Goal: Communication & Community: Answer question/provide support

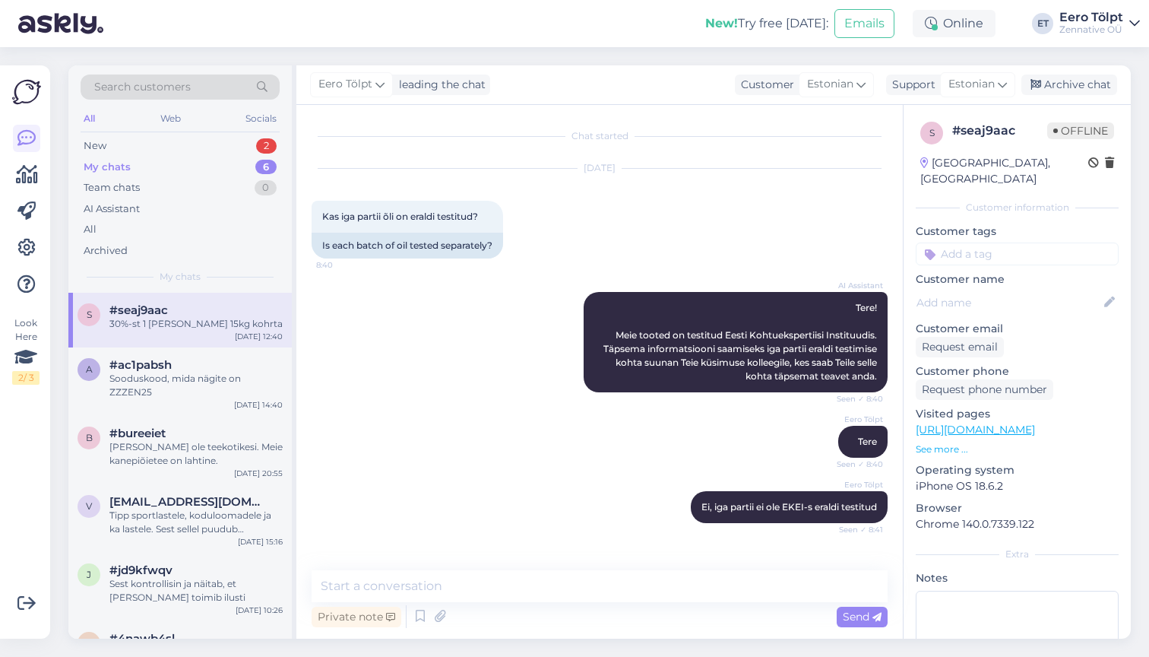
scroll to position [1022, 0]
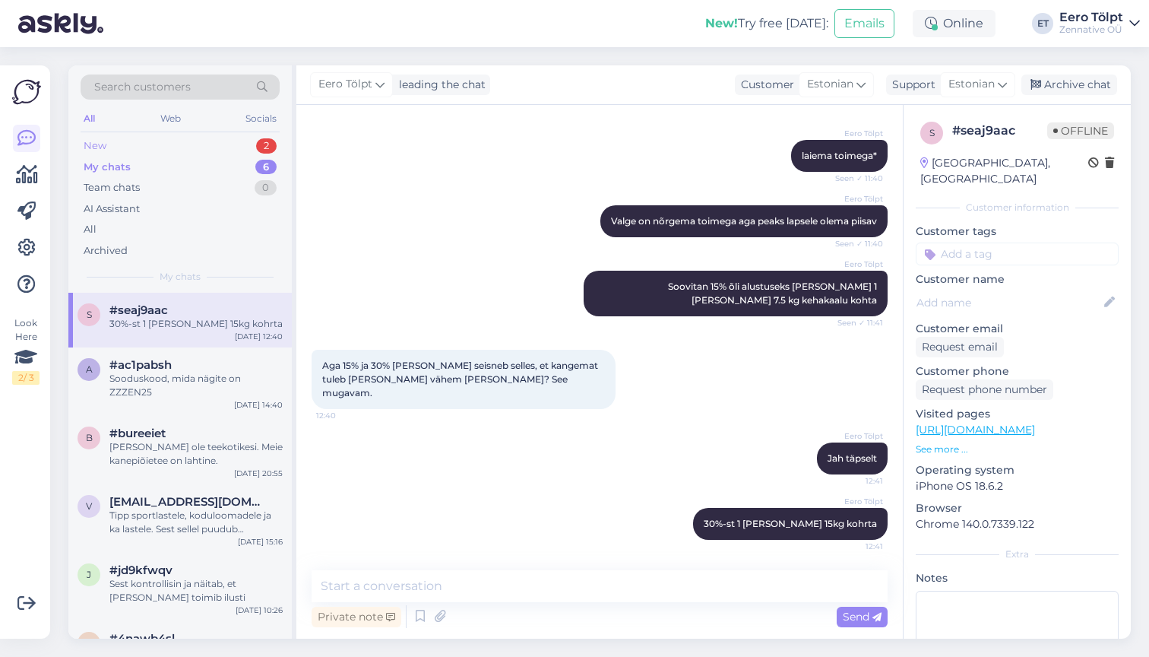
click at [176, 138] on div "New 2" at bounding box center [180, 145] width 199 height 21
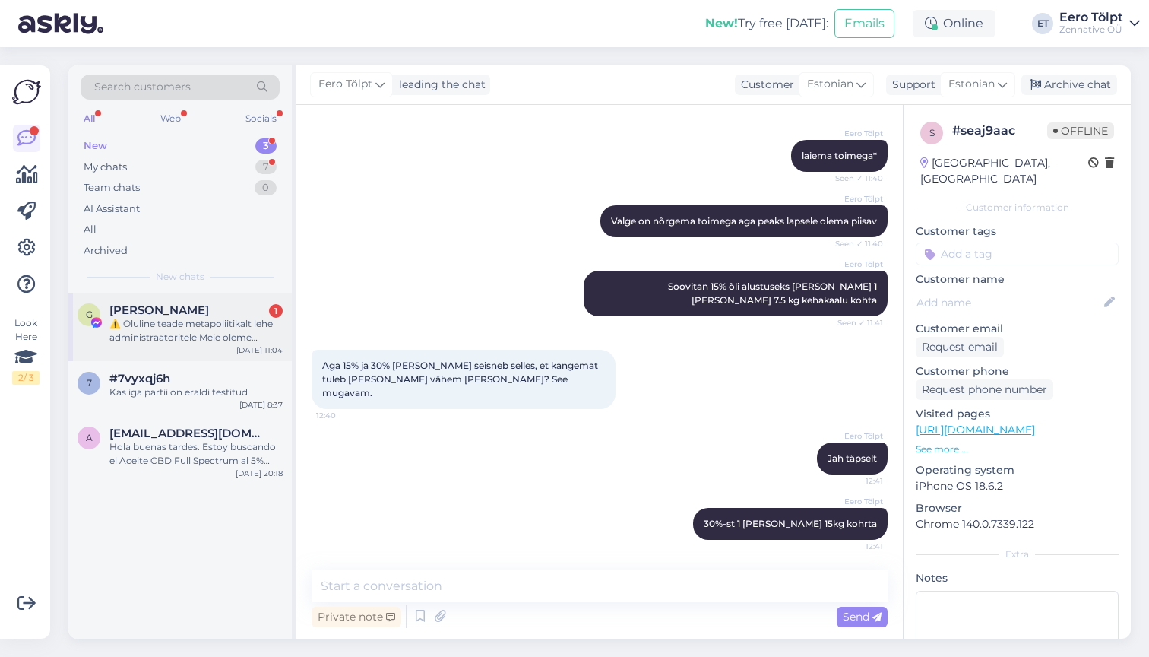
click at [193, 329] on div "⚠️ Oluline teade metapoliitikalt lehe administraatoritele Meie oleme metapoliit…" at bounding box center [195, 330] width 173 height 27
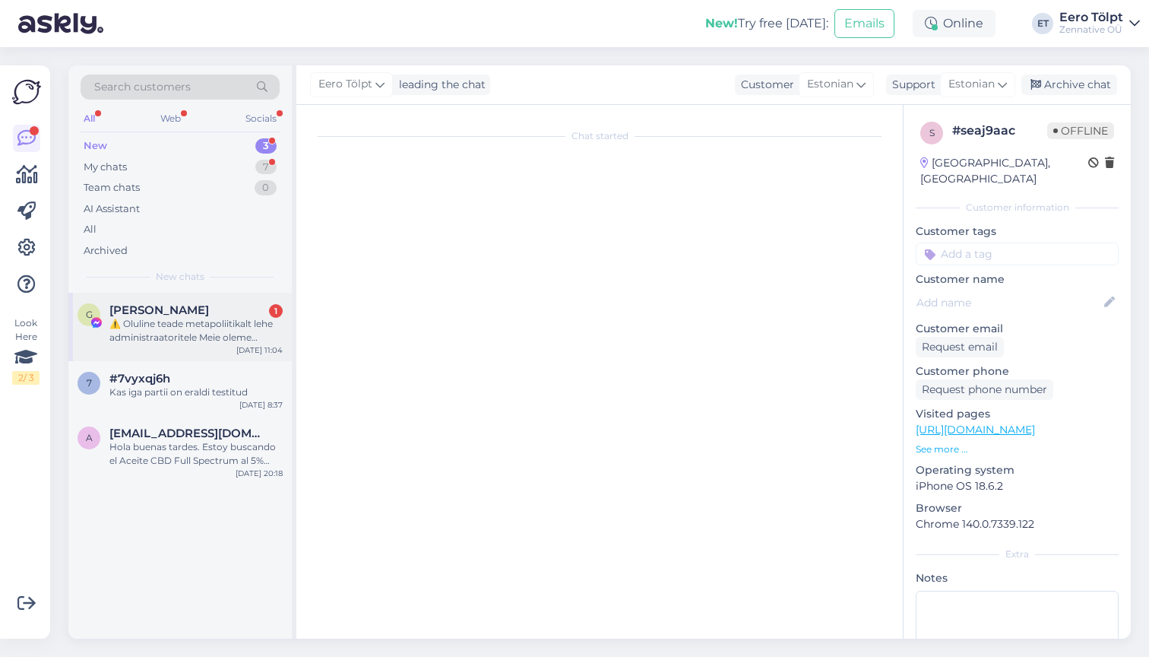
scroll to position [0, 0]
click at [183, 374] on div "#7vyxqj6h" at bounding box center [195, 379] width 173 height 14
click at [180, 443] on div "Hola buenas tardes. Estoy buscando el Aceite CBD Full Spectrum al 5% para uso v…" at bounding box center [195, 453] width 173 height 27
click at [141, 160] on div "My chats 7" at bounding box center [180, 167] width 199 height 21
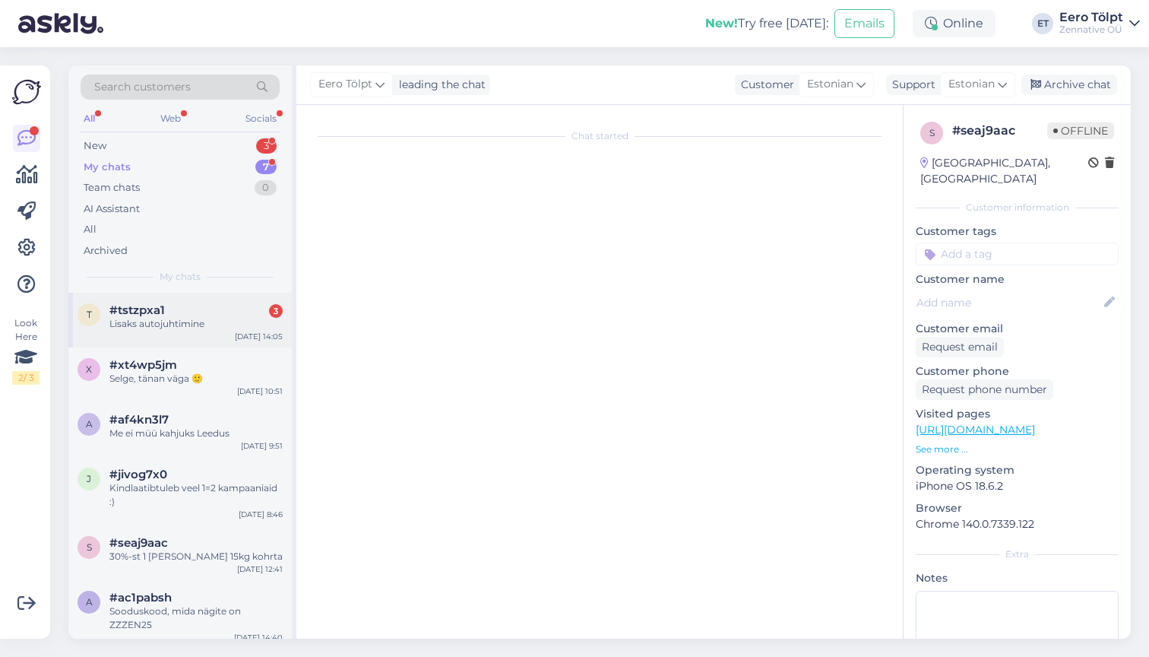
click at [163, 309] on span "#tstzpxa1" at bounding box center [136, 310] width 55 height 14
click at [157, 372] on div "Selge, tänan väga 🙂" at bounding box center [195, 379] width 173 height 14
click at [174, 318] on div "Lisaks autojuhtimine" at bounding box center [195, 324] width 173 height 14
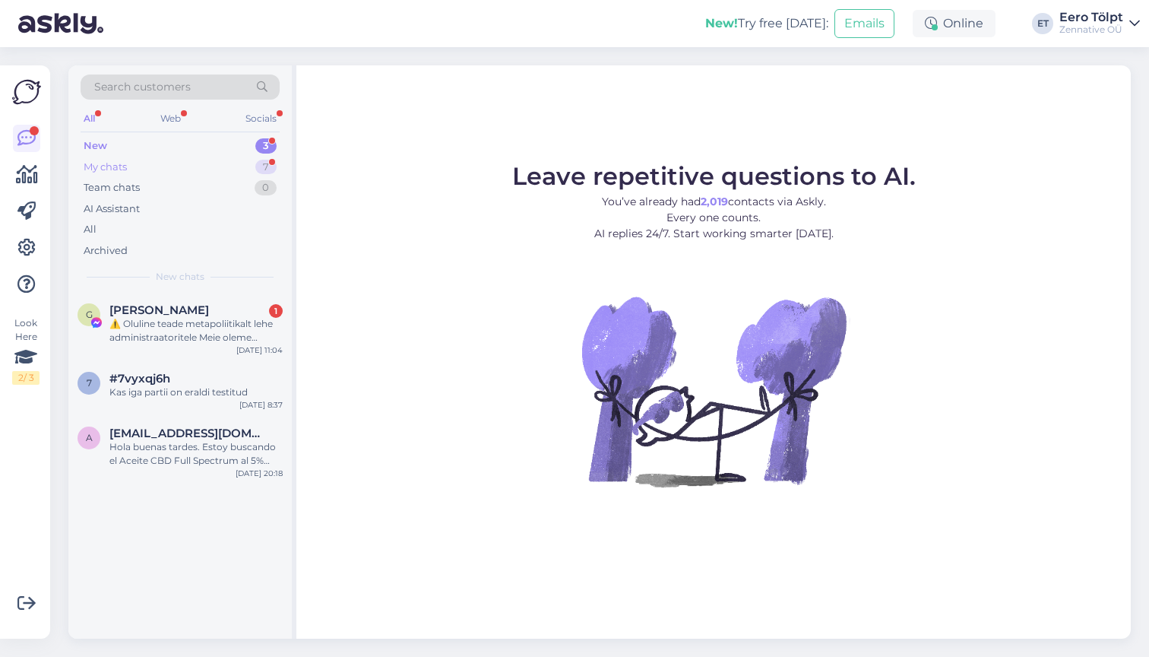
click at [158, 163] on div "My chats 7" at bounding box center [180, 167] width 199 height 21
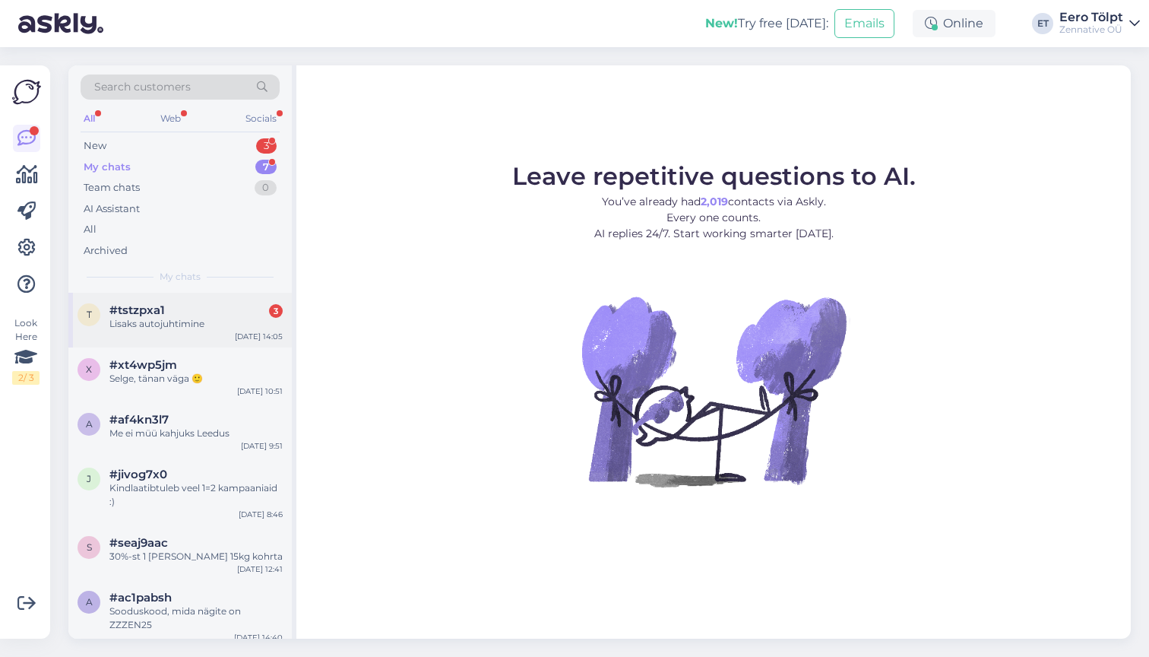
click at [142, 312] on span "#tstzpxa1" at bounding box center [136, 310] width 55 height 14
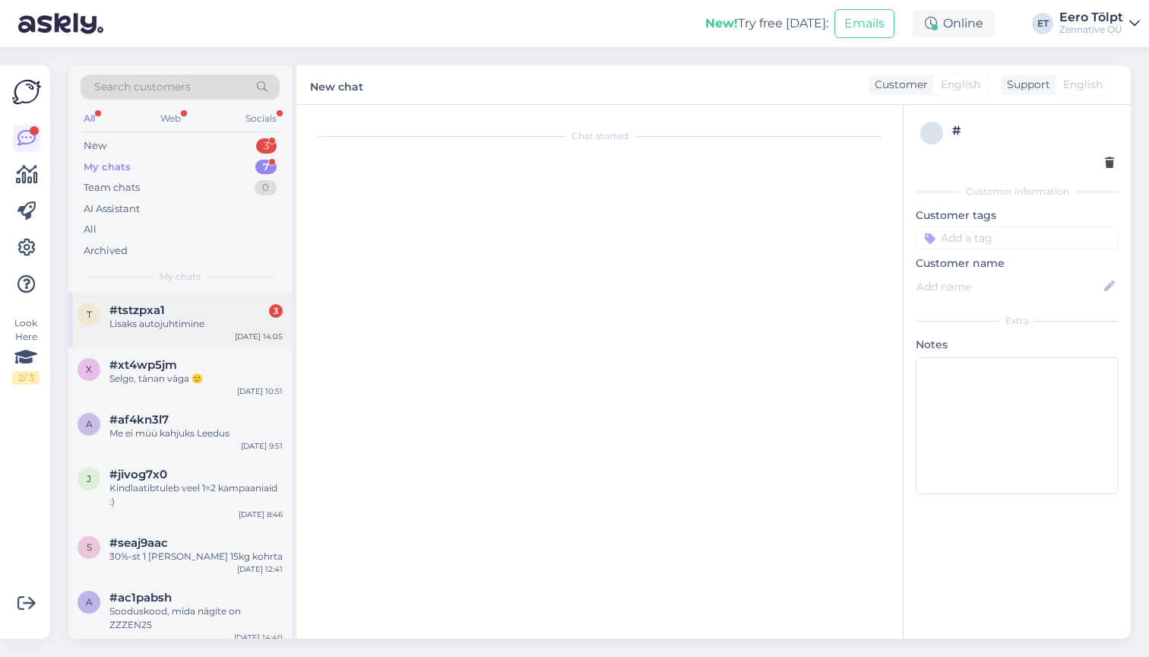
scroll to position [458, 0]
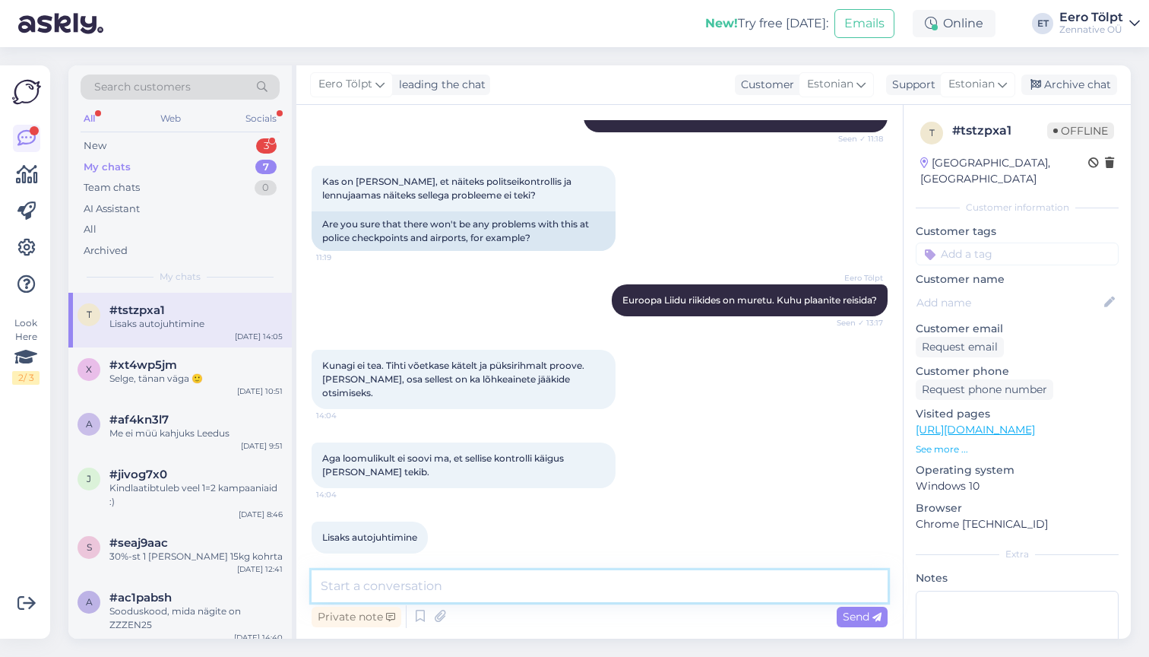
click at [440, 582] on textarea at bounding box center [600, 586] width 576 height 32
type textarea "Optimaalse kasutamise juures ei avaldu narko (THC) kiirtestis, ega uriini testis"
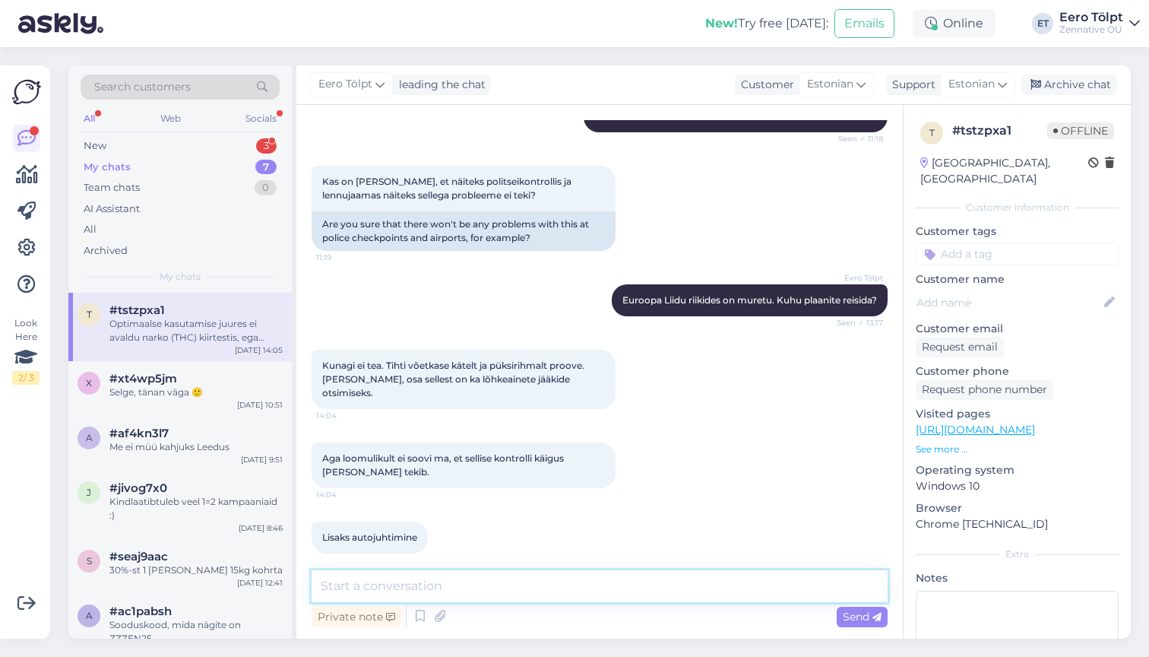
scroll to position [537, 0]
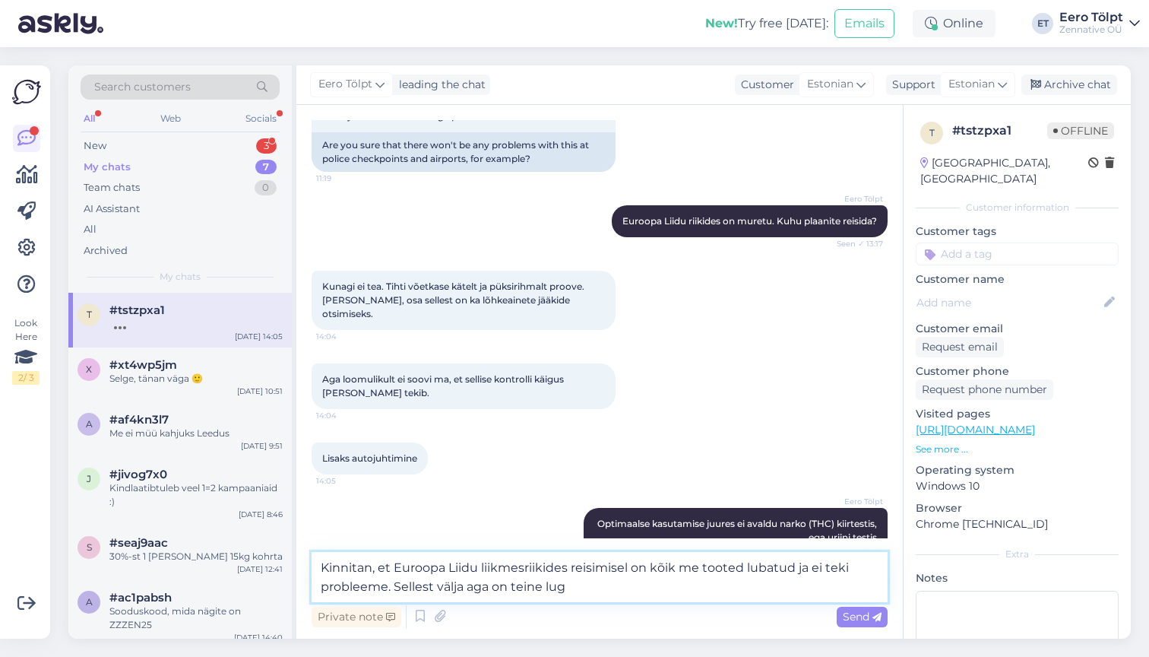
type textarea "Kinnitan, et Euroopa Liidu liikmesriikides reisimisel on kõik me tooted lubatud…"
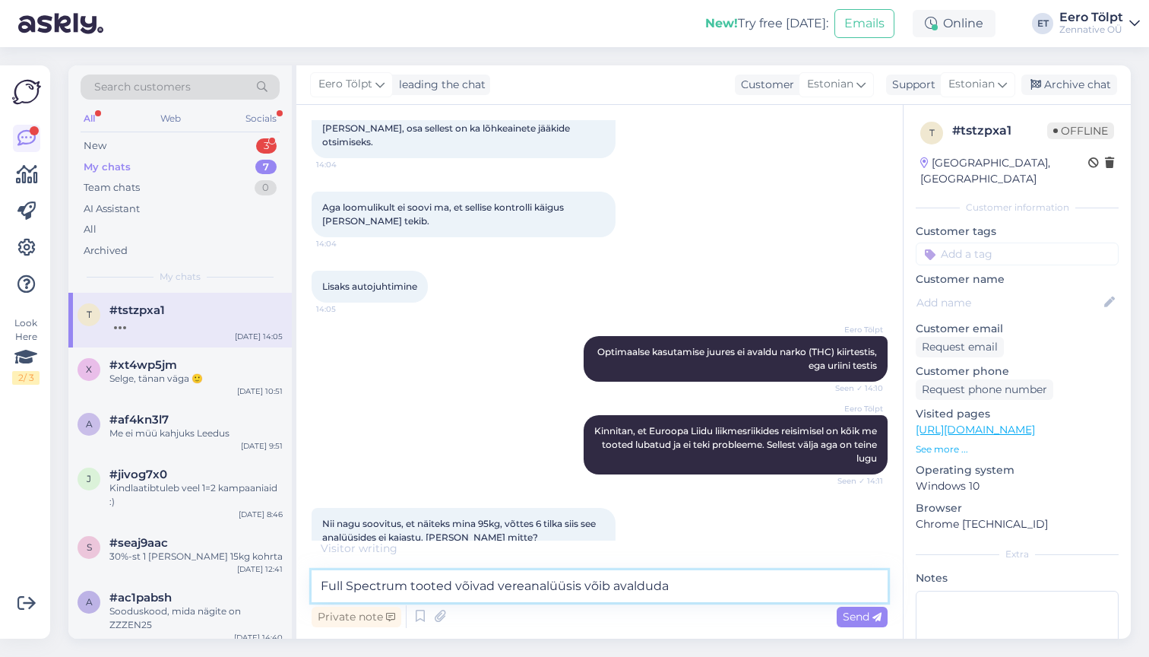
scroll to position [815, 0]
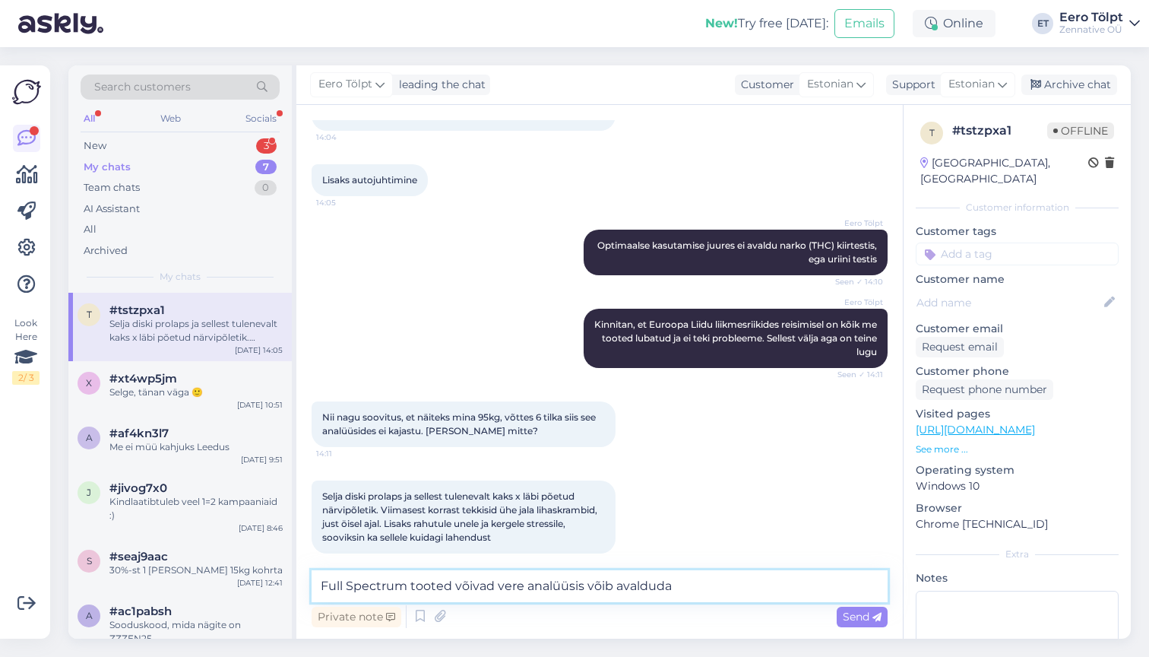
type textarea "Full Spectrum tooted võivad vere analüüsis avalduda"
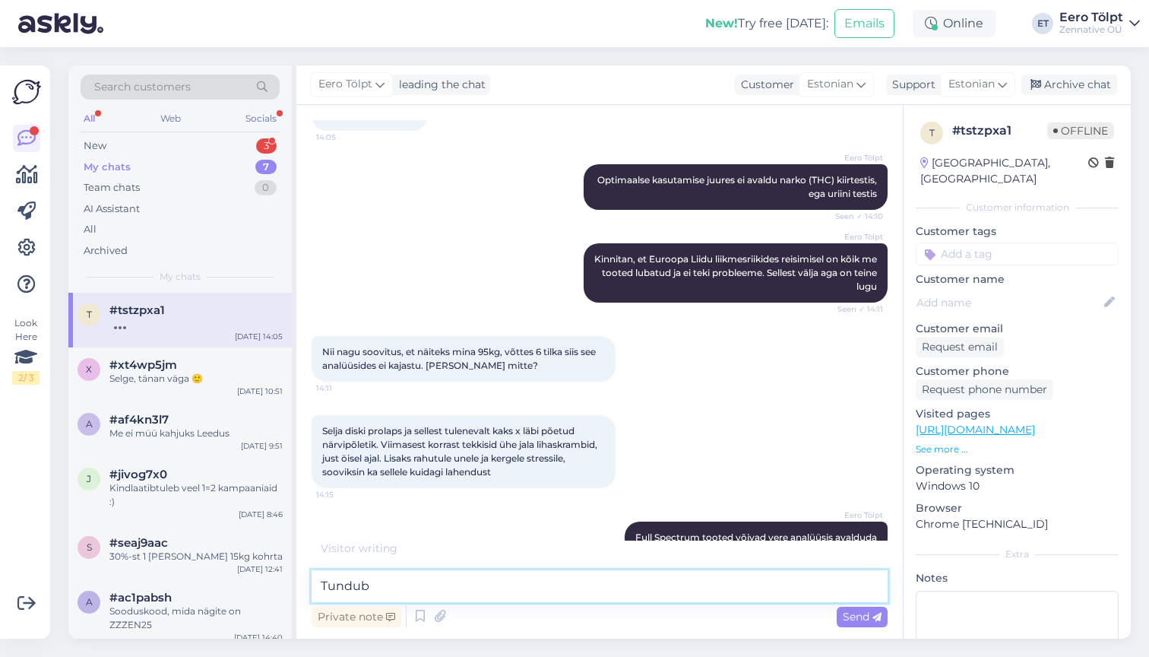
scroll to position [946, 0]
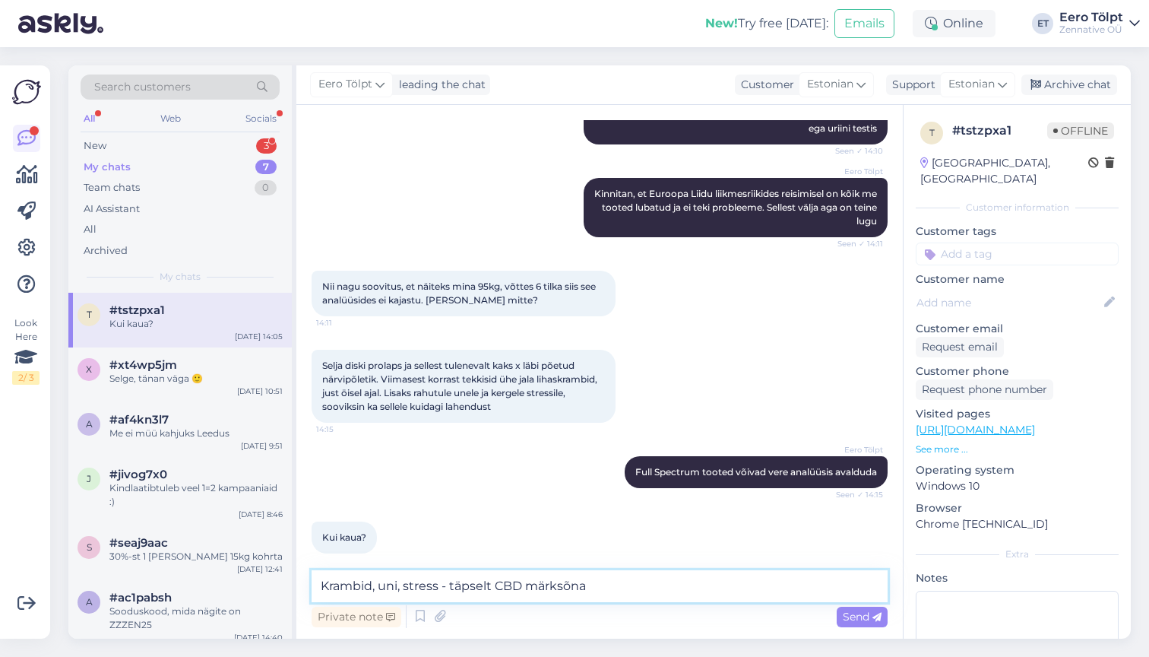
type textarea "Krambid, uni, stress - täpselt CBD märksõnad"
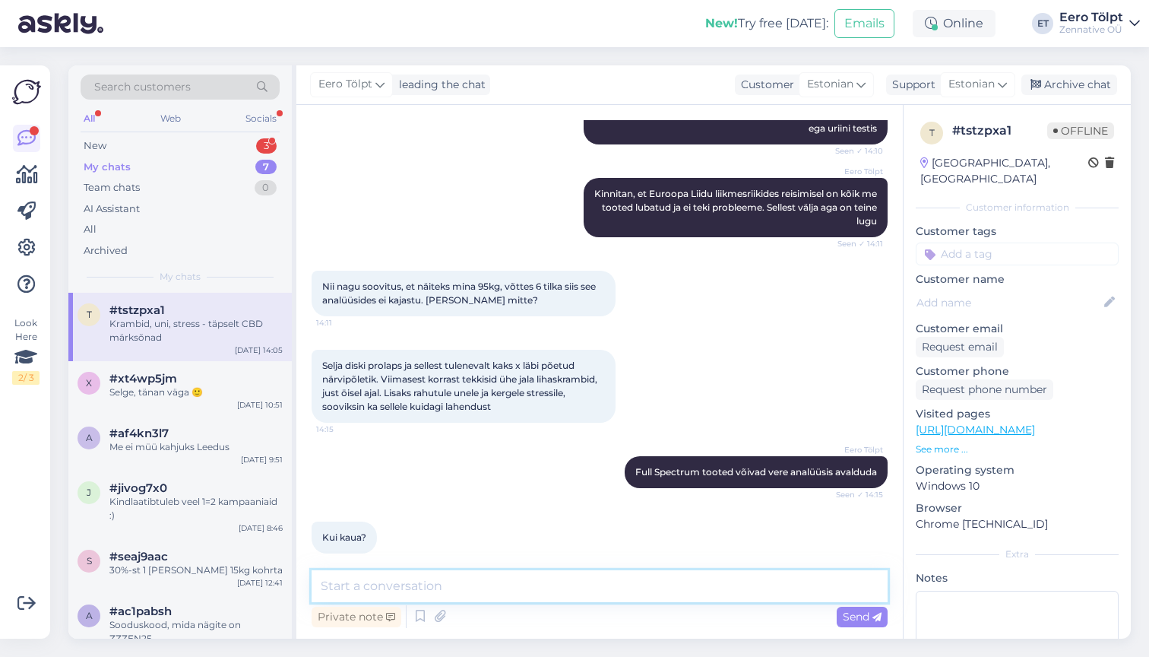
scroll to position [1011, 0]
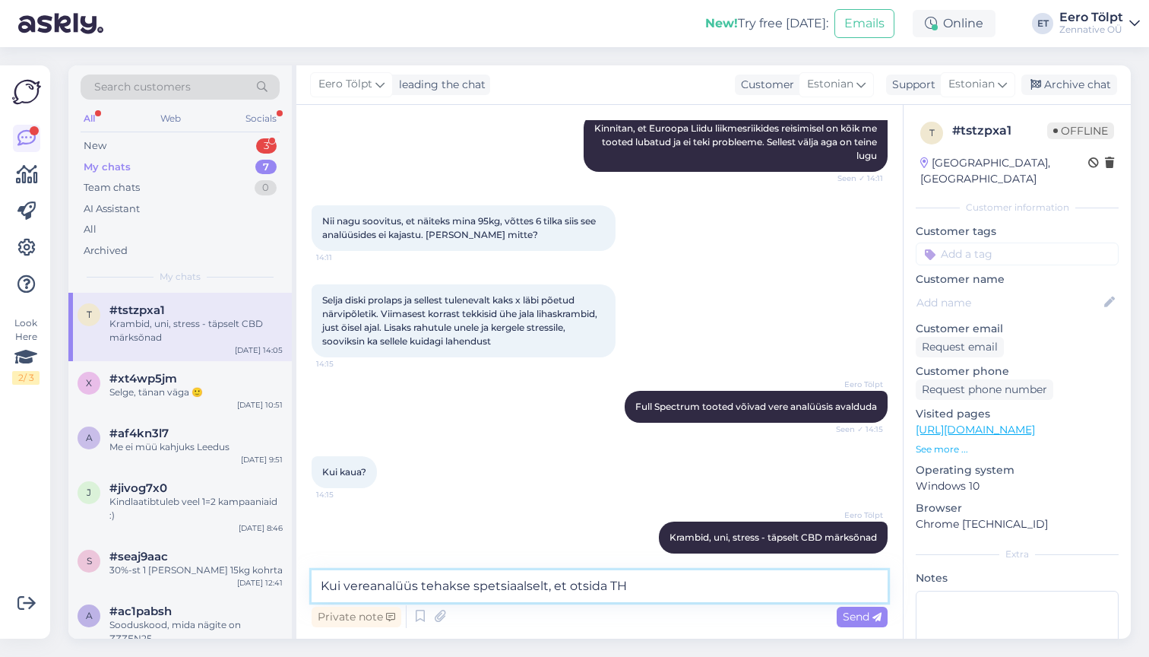
type textarea "Kui vereanalüüs tehakse spetsiaalselt, et otsida THC"
